Goal: Transaction & Acquisition: Purchase product/service

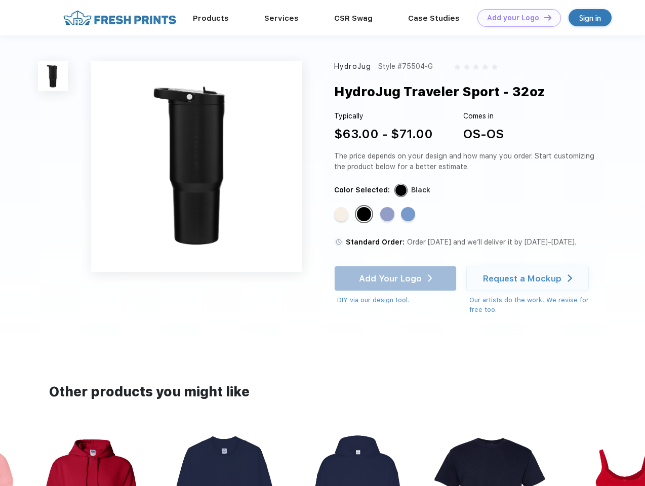
click at [515, 18] on link "Add your Logo Design Tool" at bounding box center [519, 18] width 84 height 18
click at [0, 0] on div "Design Tool" at bounding box center [0, 0] width 0 height 0
click at [543, 17] on link "Add your Logo Design Tool" at bounding box center [519, 18] width 84 height 18
click at [53, 76] on img at bounding box center [53, 76] width 30 height 30
click at [342, 215] on div "Standard Color" at bounding box center [341, 214] width 14 height 14
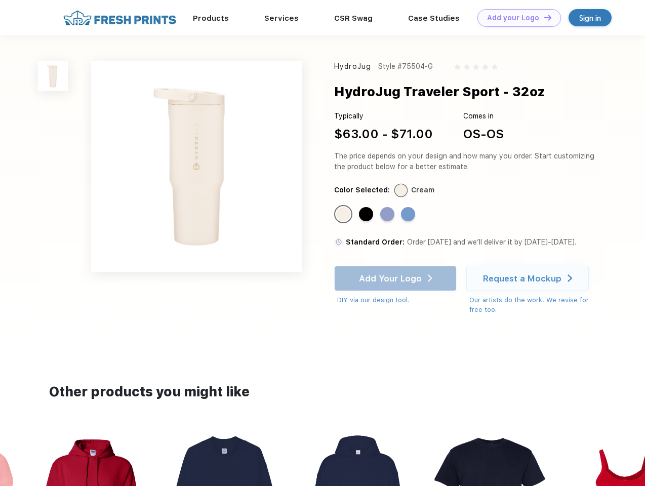
click at [365, 215] on div "Standard Color" at bounding box center [366, 214] width 14 height 14
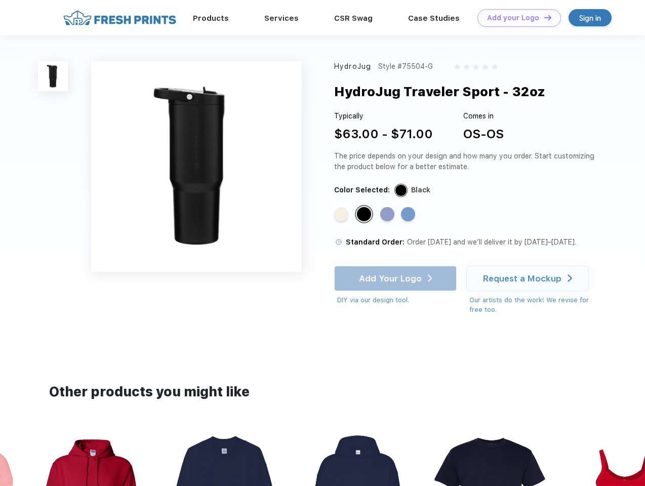
click at [388, 215] on div "Standard Color" at bounding box center [387, 214] width 14 height 14
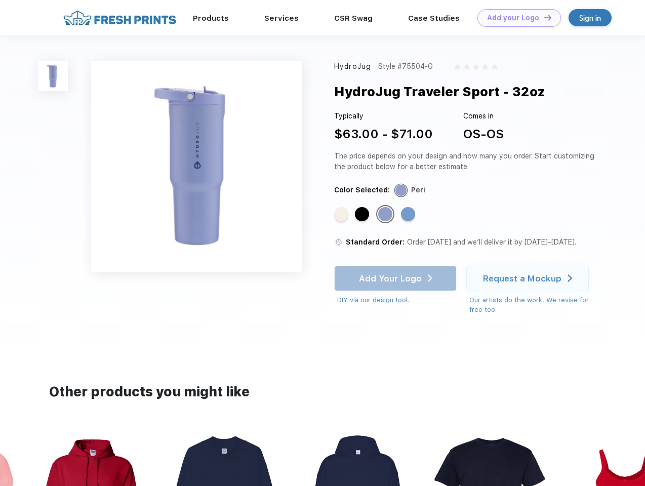
click at [409, 215] on div "Standard Color" at bounding box center [408, 214] width 14 height 14
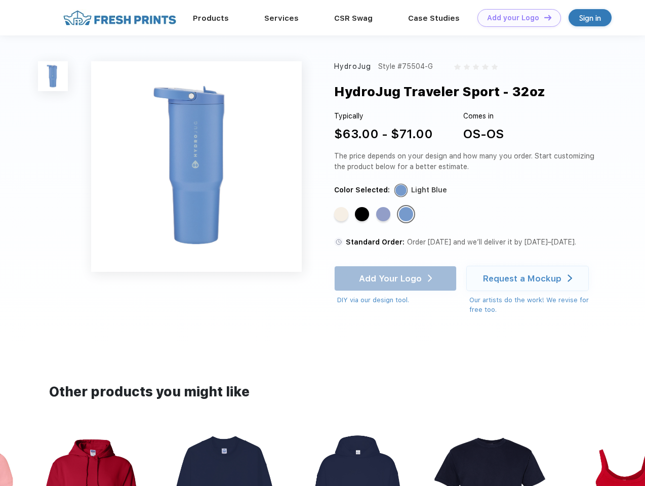
click at [396, 278] on div "Add Your Logo DIY via our design tool. Ah shoot! This product isn't up in our d…" at bounding box center [395, 285] width 122 height 39
click at [529, 278] on div "Request a Mockup" at bounding box center [522, 278] width 78 height 10
